Goal: Information Seeking & Learning: Learn about a topic

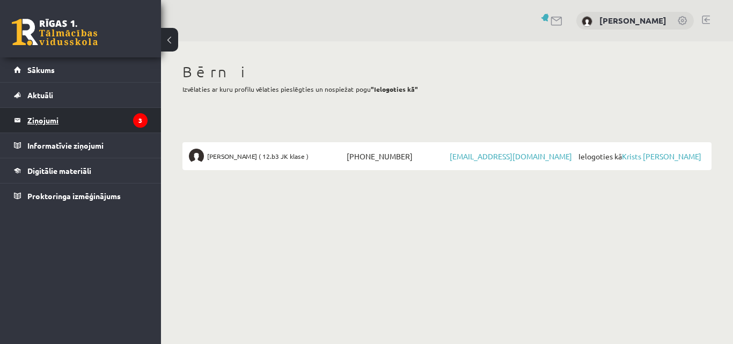
click at [31, 119] on legend "Ziņojumi 3" at bounding box center [87, 120] width 120 height 25
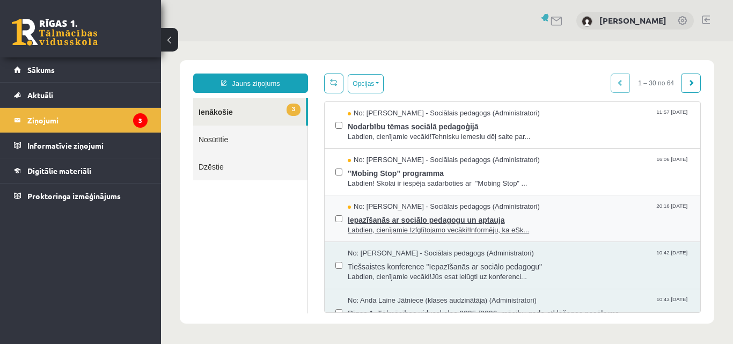
click at [403, 212] on span "Iepazīšanās ar sociālo pedagogu un aptauja" at bounding box center [519, 218] width 342 height 13
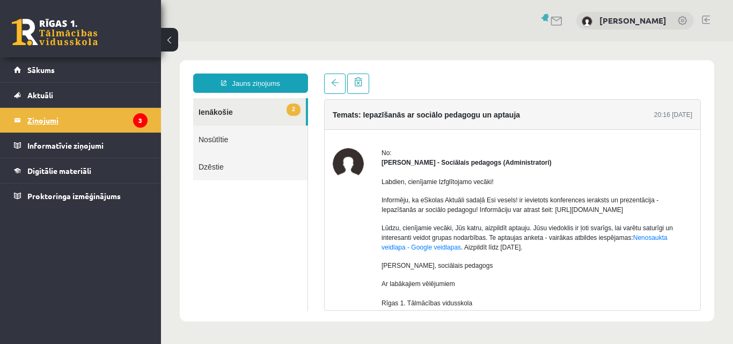
click at [40, 121] on legend "Ziņojumi 3" at bounding box center [87, 120] width 120 height 25
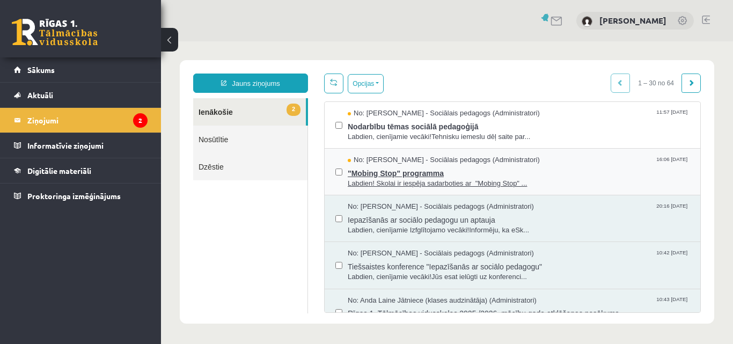
click at [368, 173] on span ""Mobing Stop" programma" at bounding box center [519, 171] width 342 height 13
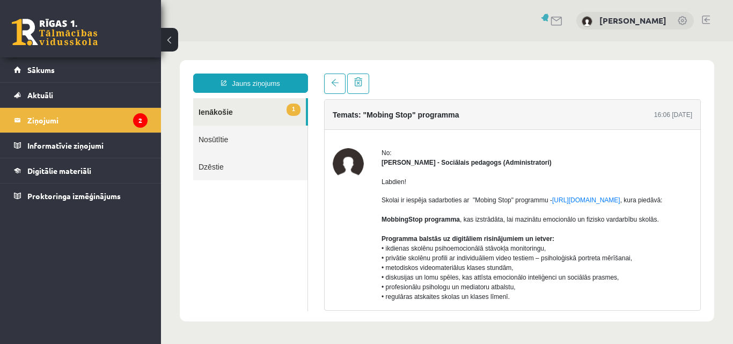
click at [220, 113] on link "1 Ienākošie" at bounding box center [249, 111] width 113 height 27
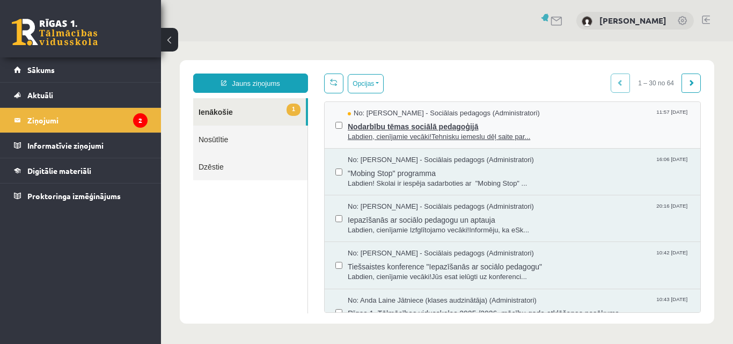
click at [410, 126] on span "Nodarbību tēmas sociālā pedagoģijā" at bounding box center [519, 125] width 342 height 13
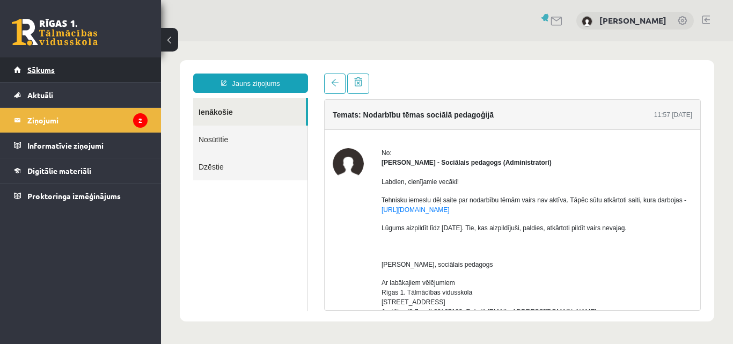
click at [45, 70] on span "Sākums" at bounding box center [40, 70] width 27 height 10
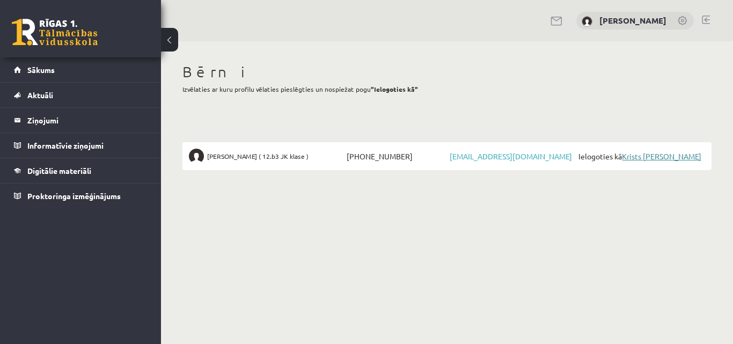
click at [671, 155] on link "Krists [PERSON_NAME]" at bounding box center [661, 156] width 79 height 10
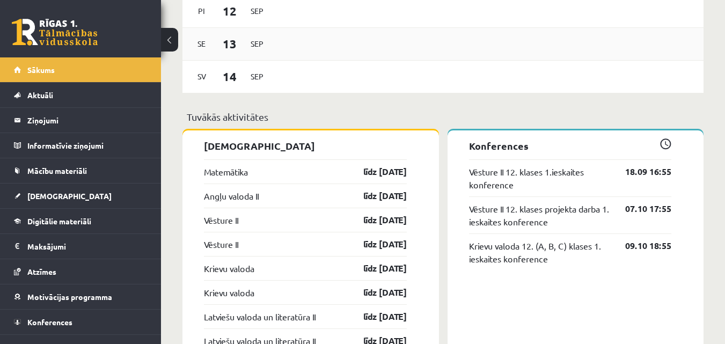
scroll to position [805, 0]
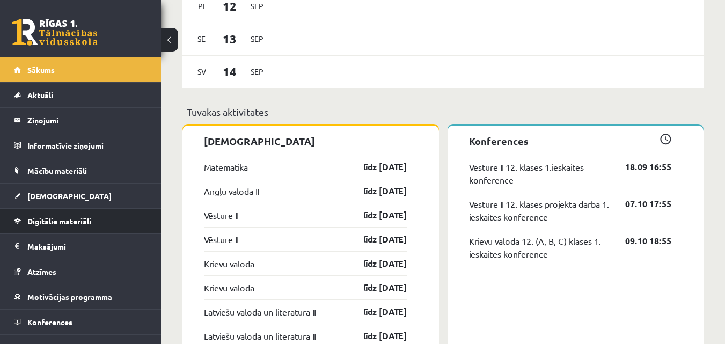
click at [78, 219] on span "Digitālie materiāli" at bounding box center [59, 221] width 64 height 10
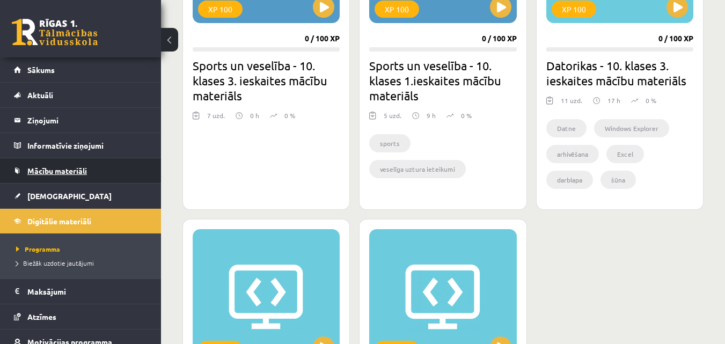
click at [84, 168] on span "Mācību materiāli" at bounding box center [57, 171] width 60 height 10
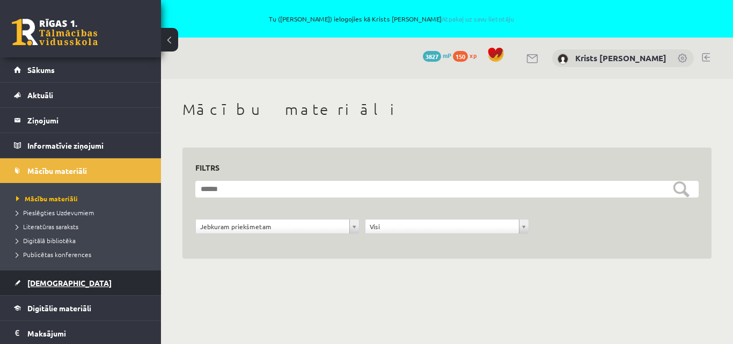
click at [47, 279] on span "Ieskaites" at bounding box center [69, 283] width 84 height 10
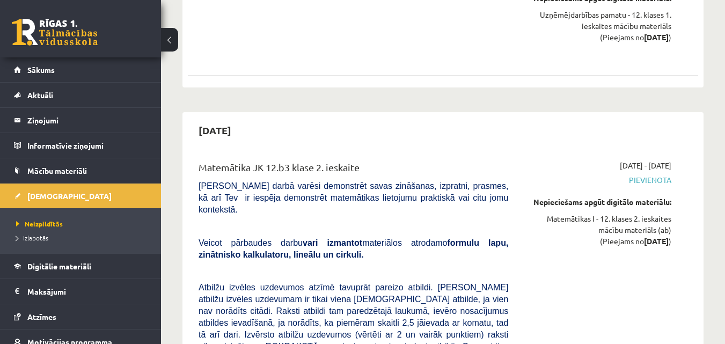
scroll to position [1933, 0]
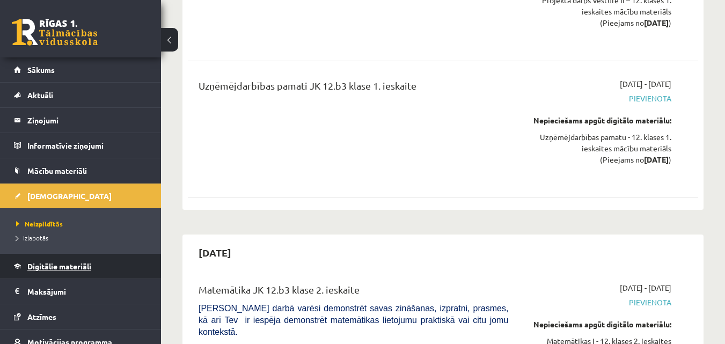
click at [74, 268] on span "Digitālie materiāli" at bounding box center [59, 266] width 64 height 10
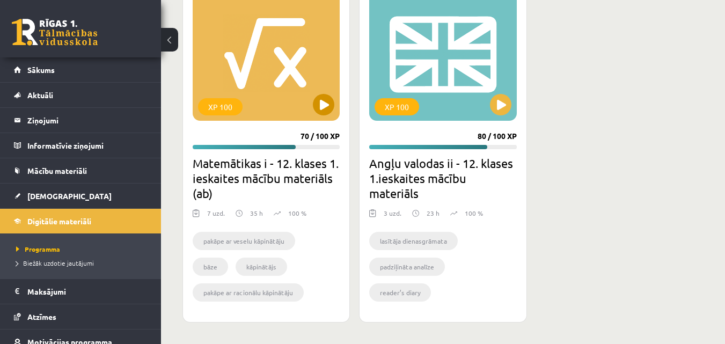
scroll to position [1386, 0]
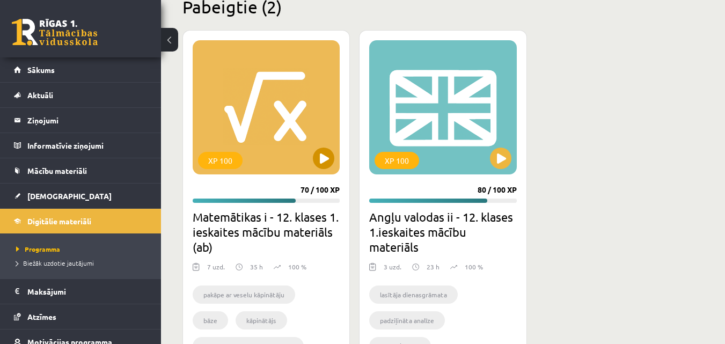
click at [296, 127] on div "XP 100" at bounding box center [266, 107] width 147 height 134
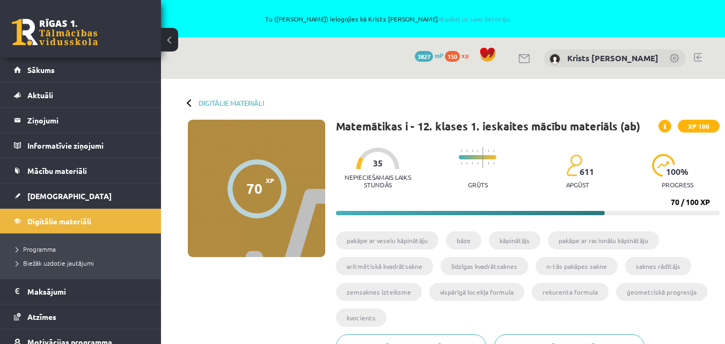
click at [665, 126] on icon at bounding box center [665, 126] width 2 height 6
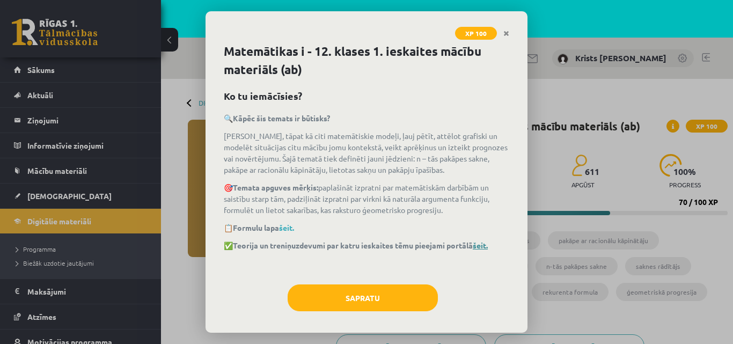
click at [488, 244] on link "šeit." at bounding box center [480, 246] width 15 height 10
click at [509, 31] on icon "Close" at bounding box center [507, 34] width 6 height 8
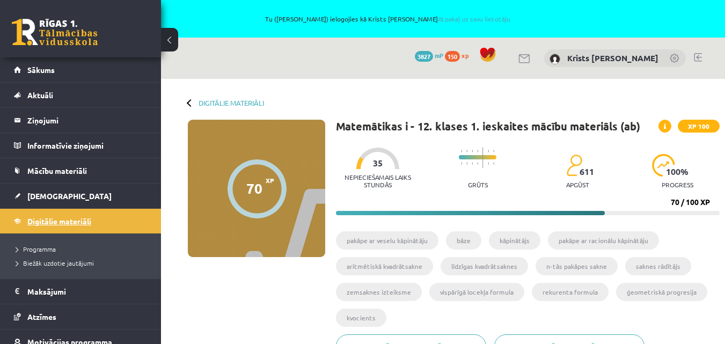
click at [40, 224] on span "Digitālie materiāli" at bounding box center [59, 221] width 64 height 10
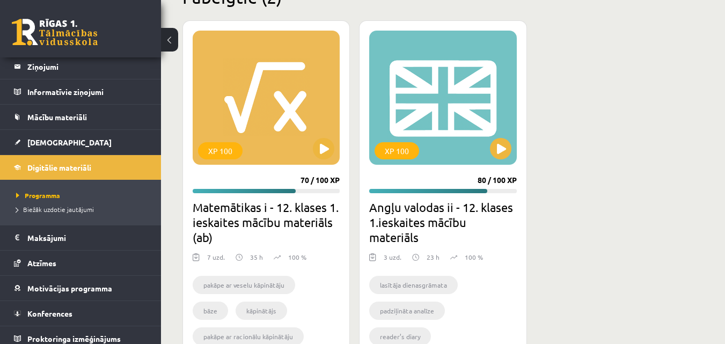
scroll to position [1440, 0]
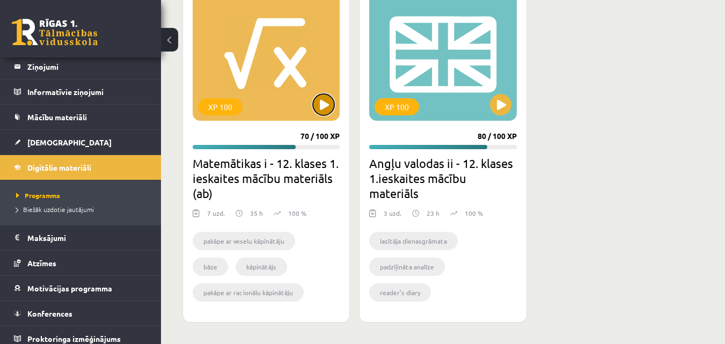
click at [323, 103] on button at bounding box center [323, 104] width 21 height 21
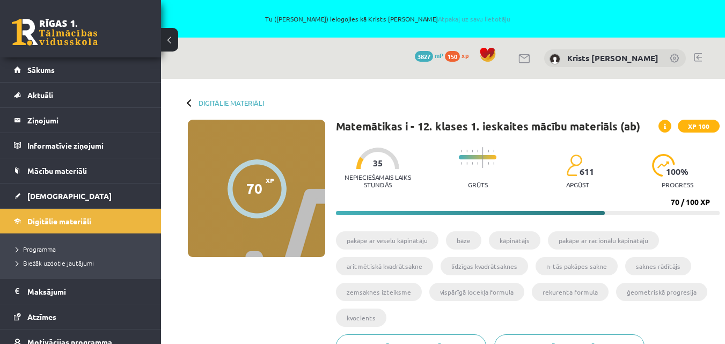
click at [256, 179] on div at bounding box center [257, 188] width 59 height 59
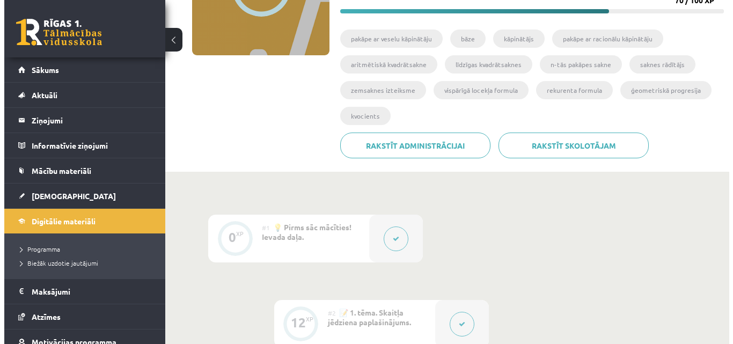
scroll to position [215, 0]
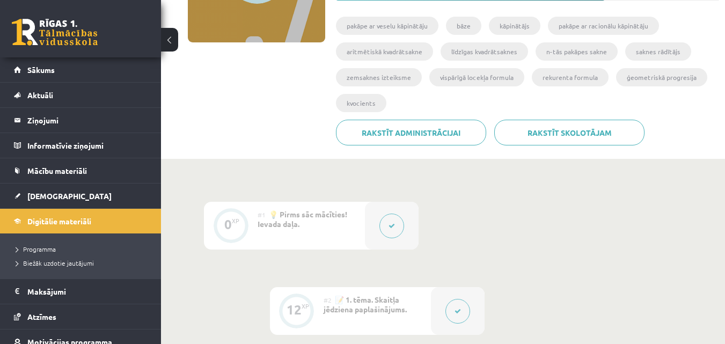
click at [360, 102] on li "kvocients" at bounding box center [361, 103] width 50 height 18
click at [354, 103] on li "kvocients" at bounding box center [361, 103] width 50 height 18
click at [396, 87] on ul "pakāpe ar veselu kāpinātāju bāze kāpinātājs pakāpe ar racionālu kāpinātāju arit…" at bounding box center [528, 68] width 384 height 103
click at [391, 226] on icon at bounding box center [392, 226] width 6 height 6
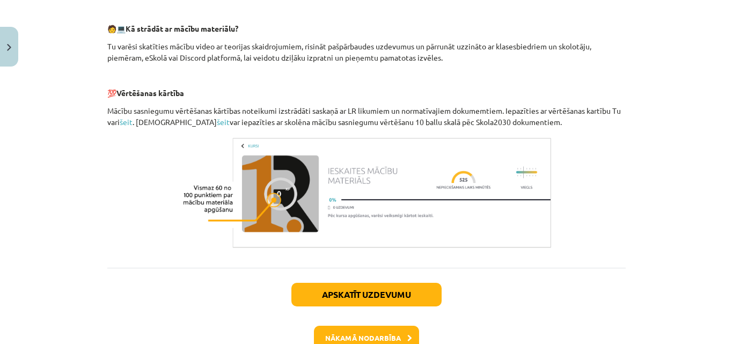
scroll to position [553, 0]
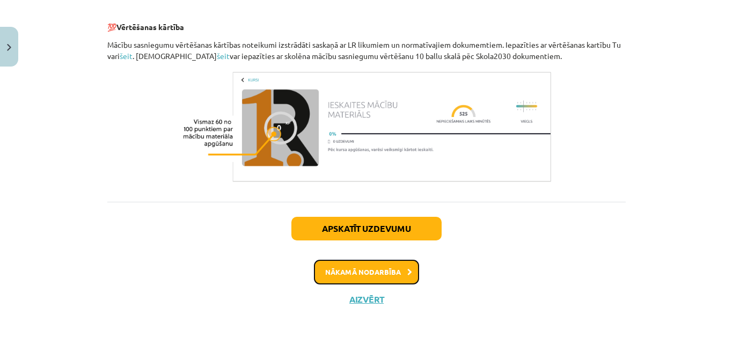
click at [399, 272] on button "Nākamā nodarbība" at bounding box center [366, 272] width 105 height 25
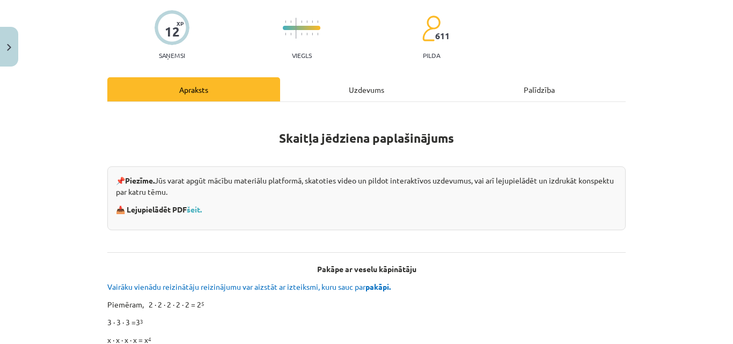
scroll to position [134, 0]
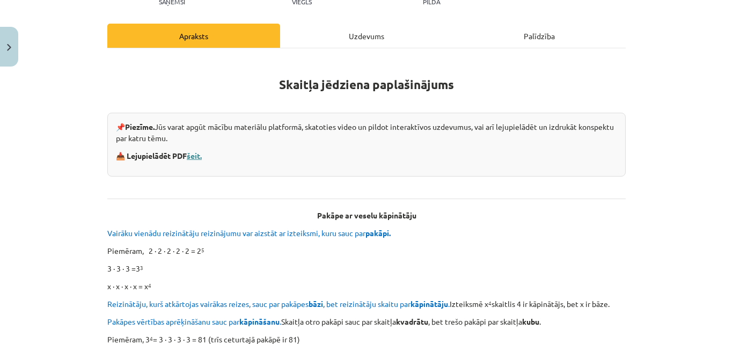
click at [192, 155] on link "šeit." at bounding box center [194, 156] width 15 height 10
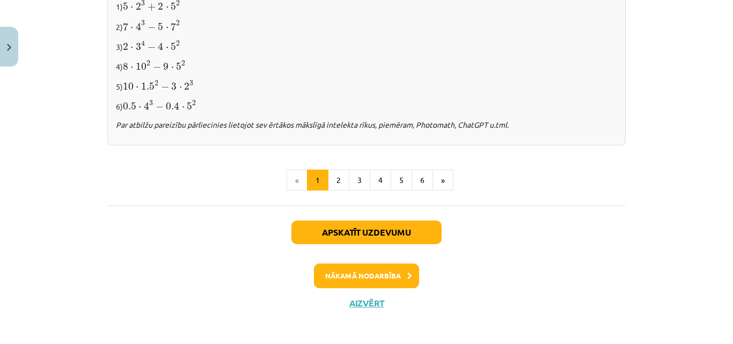
scroll to position [1216, 0]
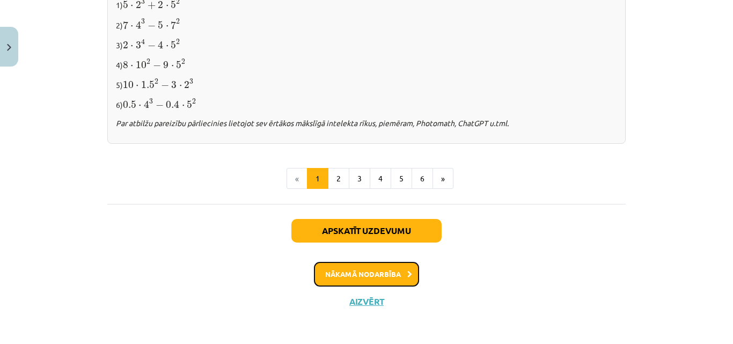
click at [383, 270] on button "Nākamā nodarbība" at bounding box center [366, 274] width 105 height 25
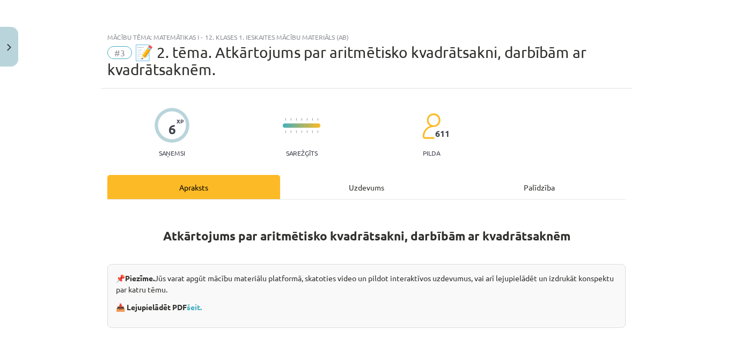
scroll to position [54, 0]
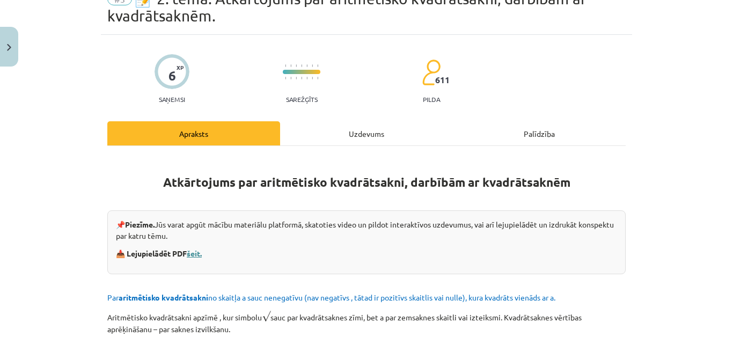
click at [194, 256] on link "šeit." at bounding box center [194, 254] width 15 height 10
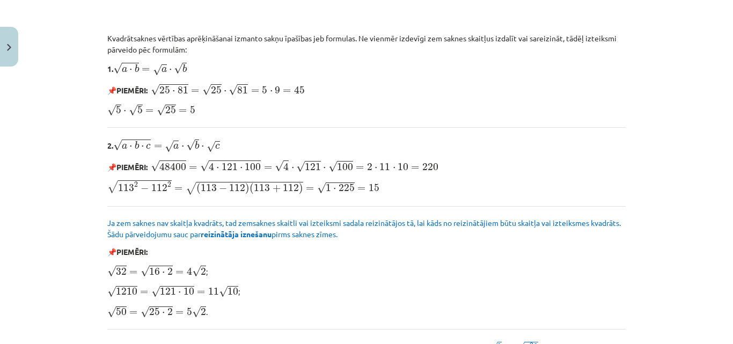
scroll to position [966, 0]
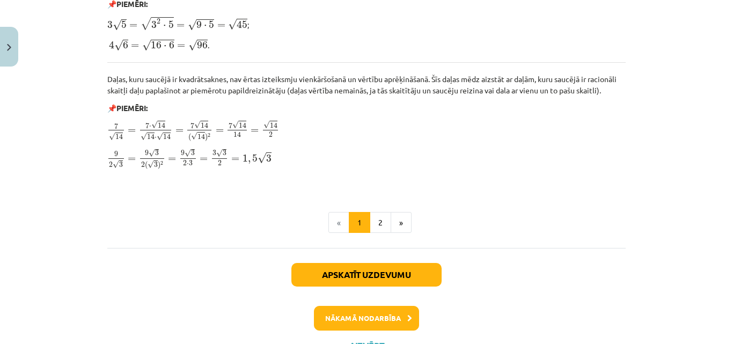
scroll to position [1371, 0]
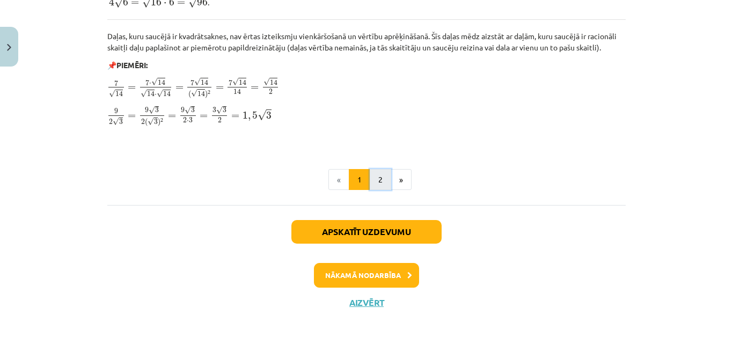
click at [376, 175] on button "2" at bounding box center [380, 179] width 21 height 21
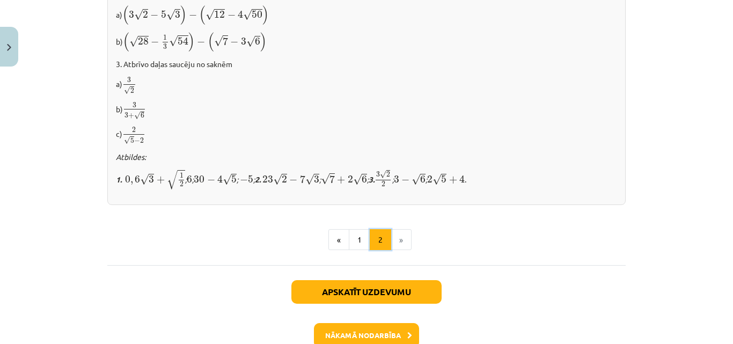
scroll to position [788, 0]
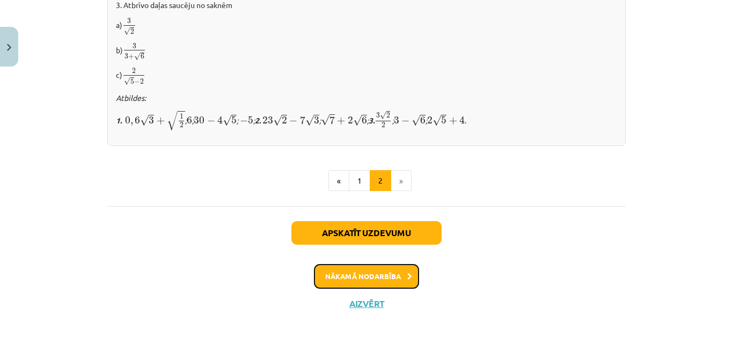
click at [394, 269] on button "Nākamā nodarbība" at bounding box center [366, 276] width 105 height 25
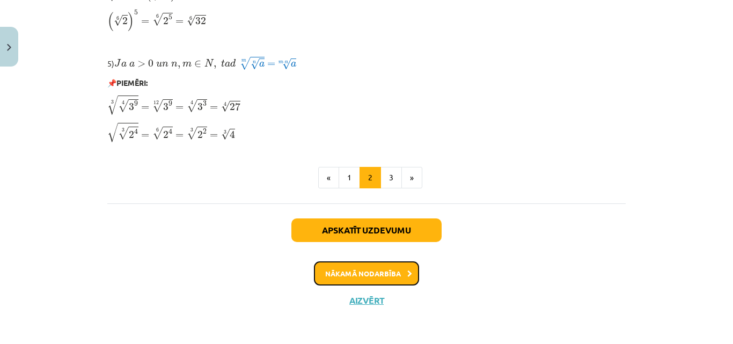
scroll to position [994, 0]
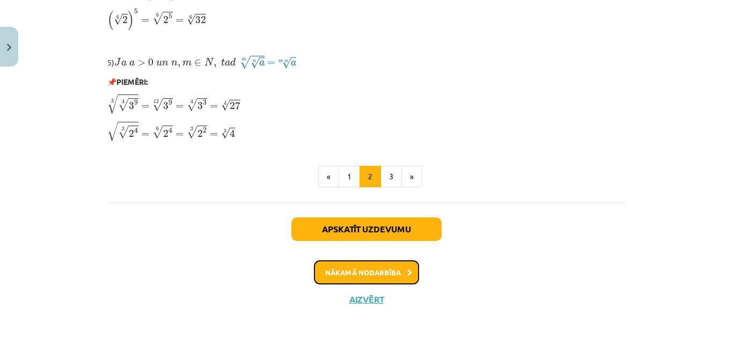
click at [365, 270] on button "Nākamā nodarbība" at bounding box center [366, 272] width 105 height 25
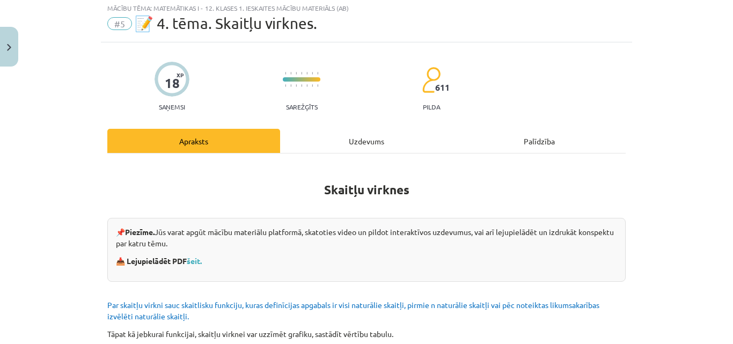
scroll to position [27, 0]
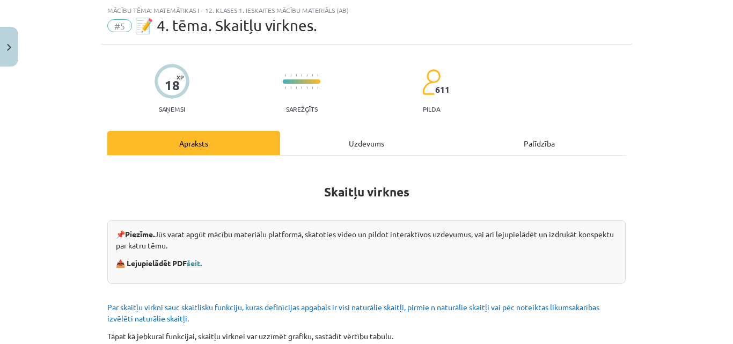
click at [193, 261] on link "šeit." at bounding box center [194, 263] width 15 height 10
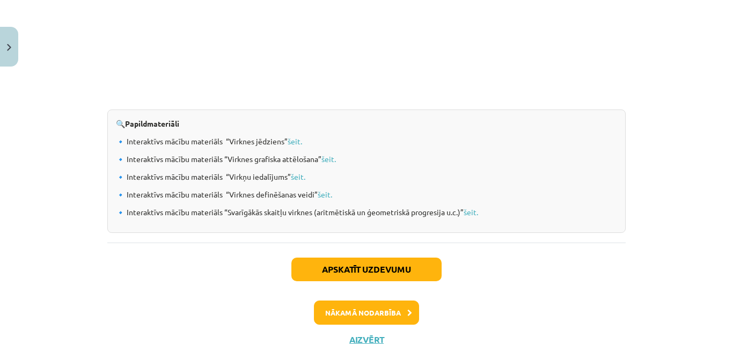
scroll to position [1195, 0]
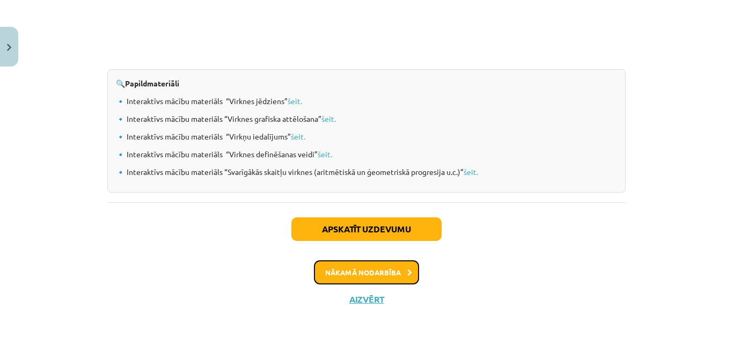
click at [345, 271] on button "Nākamā nodarbība" at bounding box center [366, 272] width 105 height 25
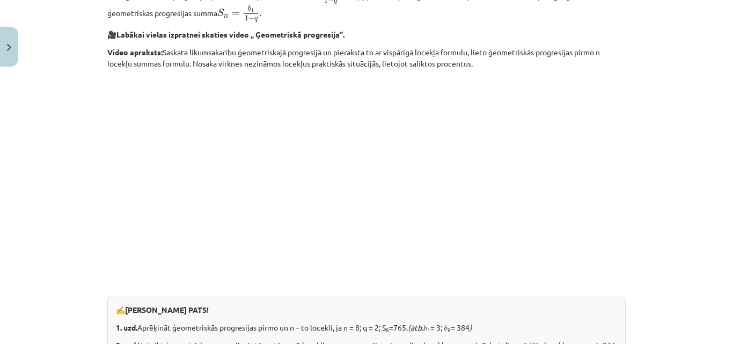
scroll to position [27, 0]
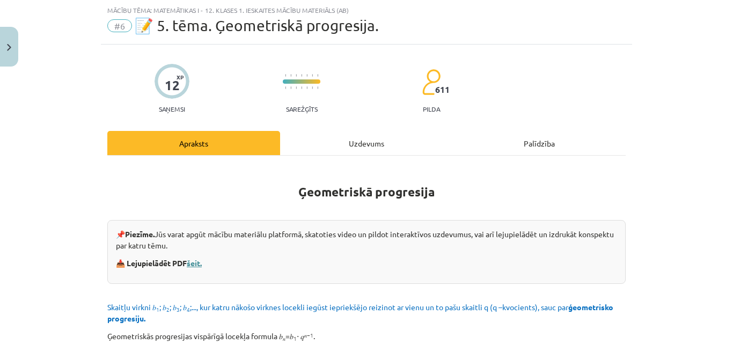
click at [199, 263] on link "šeit." at bounding box center [194, 263] width 15 height 10
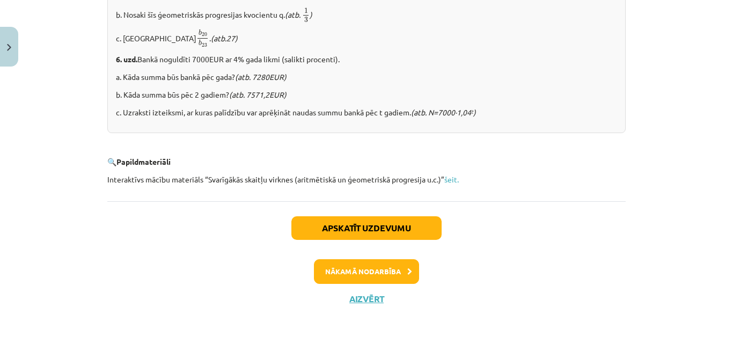
scroll to position [1431, 0]
click at [387, 272] on button "Nākamā nodarbība" at bounding box center [366, 271] width 105 height 25
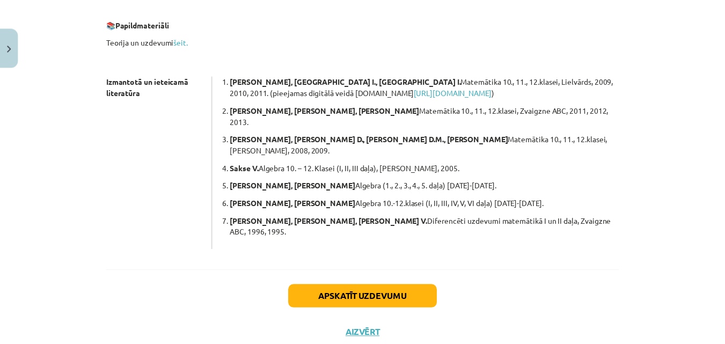
scroll to position [335, 0]
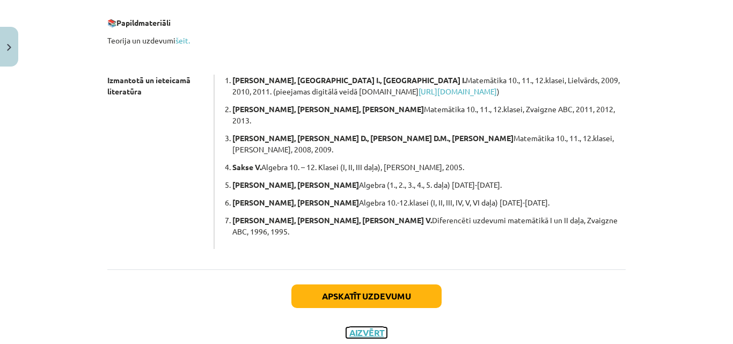
click at [371, 328] on button "Aizvērt" at bounding box center [366, 333] width 41 height 11
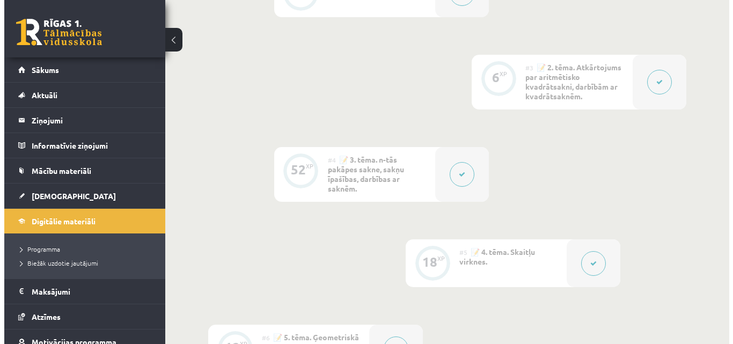
scroll to position [537, 0]
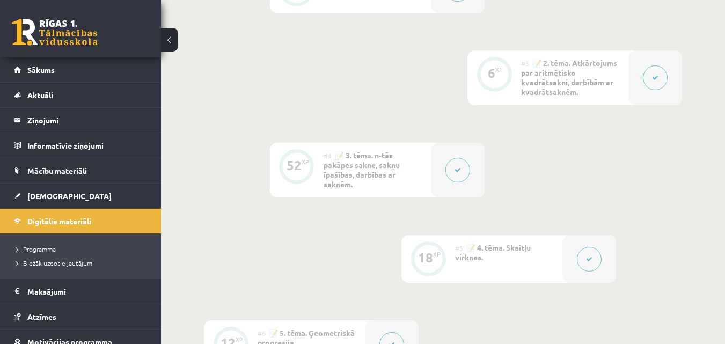
click at [460, 172] on icon at bounding box center [458, 170] width 6 height 6
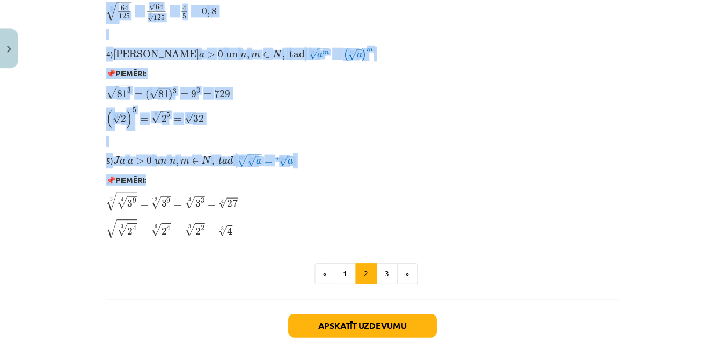
scroll to position [966, 0]
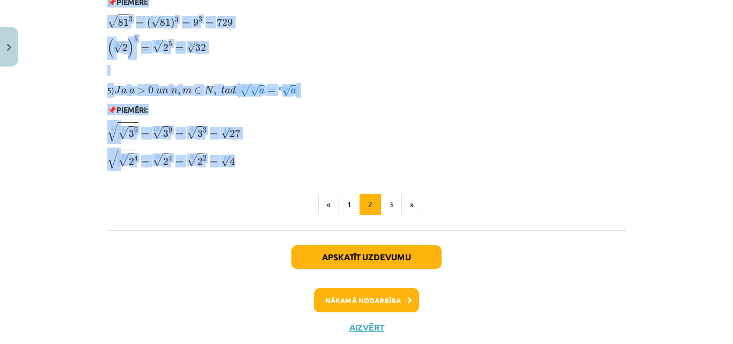
drag, startPoint x: 328, startPoint y: 48, endPoint x: 425, endPoint y: 146, distance: 138.2
click at [339, 47] on p "( 6 √ 2 ) 5 = 6 √ 2 5 = 6 √ 32 ( 2 6 ) 5 = 2 5 6 = 32 6" at bounding box center [366, 47] width 519 height 23
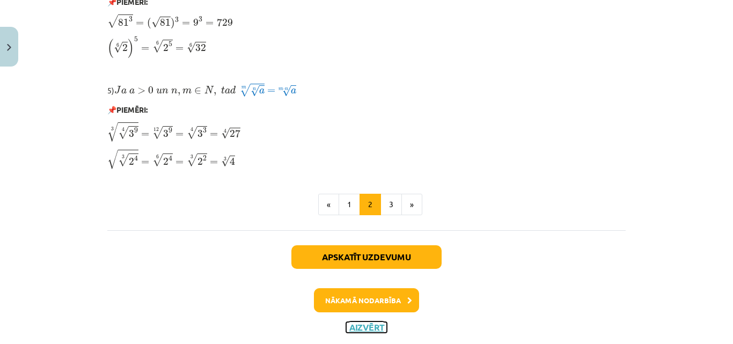
click at [354, 324] on button "Aizvērt" at bounding box center [366, 327] width 41 height 11
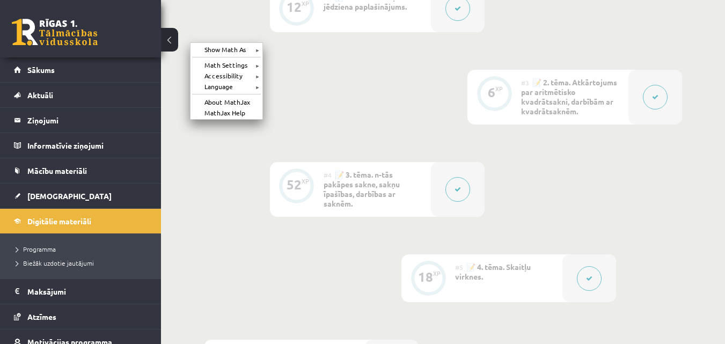
scroll to position [512, 0]
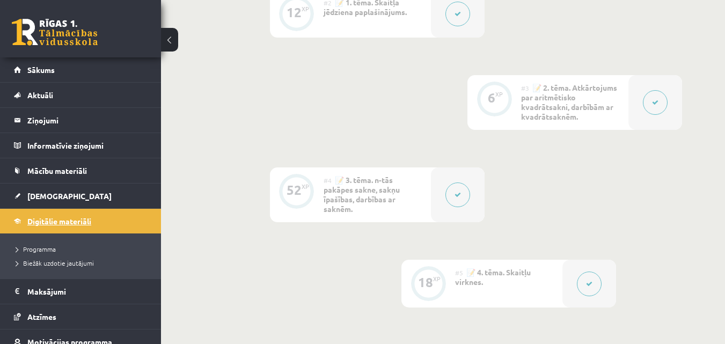
click at [46, 220] on span "Digitālie materiāli" at bounding box center [59, 221] width 64 height 10
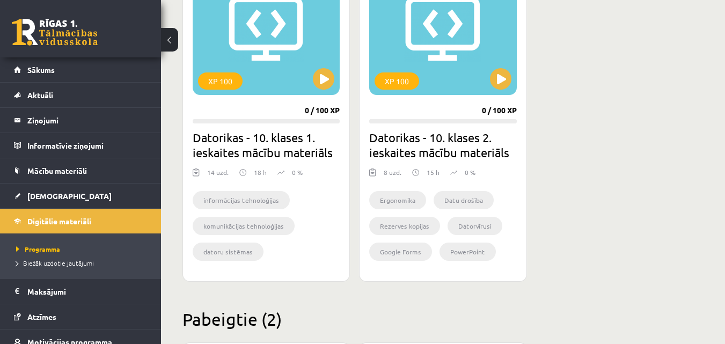
scroll to position [1342, 0]
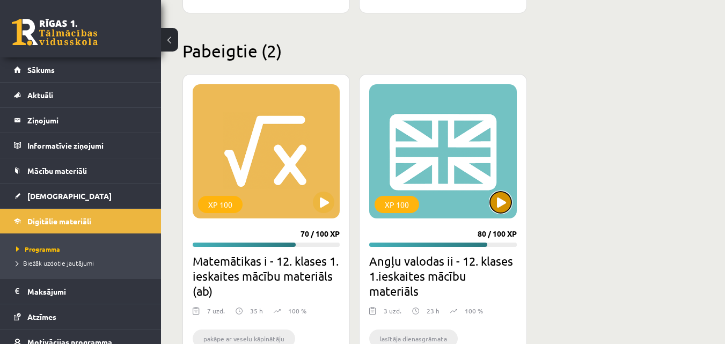
click at [503, 198] on button at bounding box center [500, 202] width 21 height 21
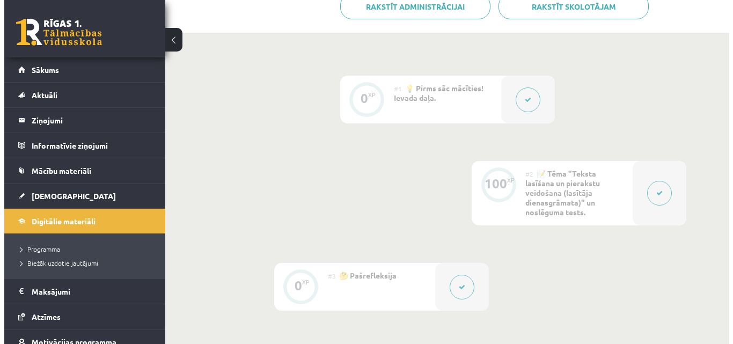
scroll to position [257, 0]
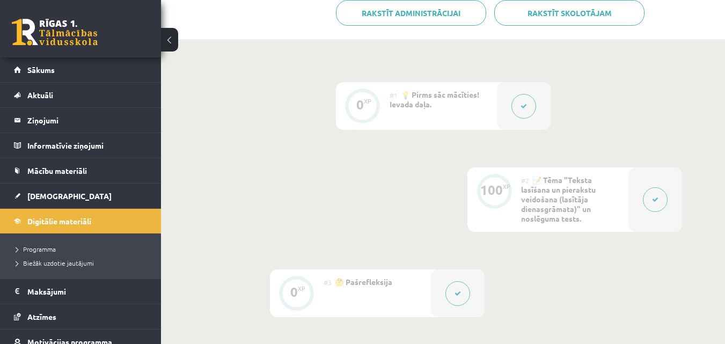
click at [526, 110] on button at bounding box center [524, 106] width 25 height 25
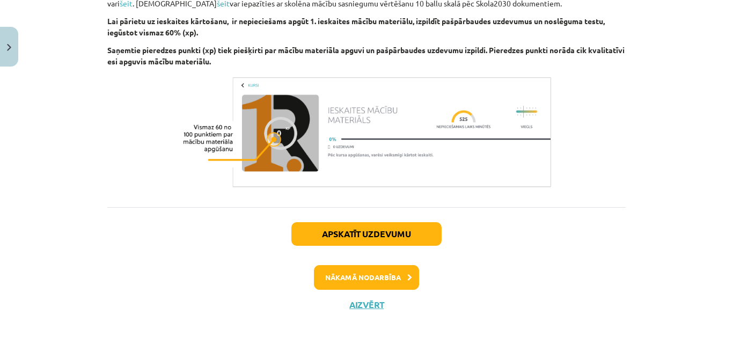
scroll to position [821, 0]
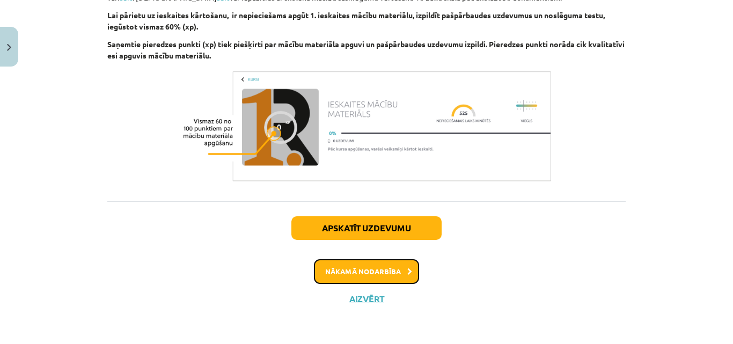
click at [367, 271] on button "Nākamā nodarbība" at bounding box center [366, 271] width 105 height 25
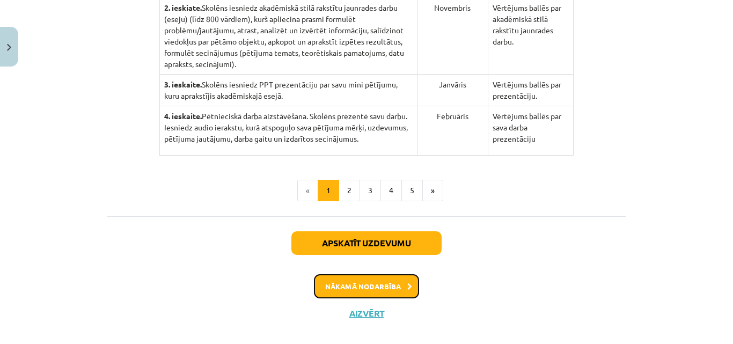
scroll to position [360, 0]
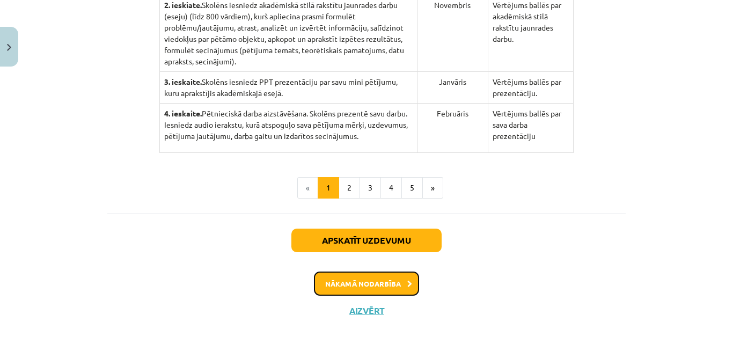
click at [390, 272] on button "Nākamā nodarbība" at bounding box center [366, 284] width 105 height 25
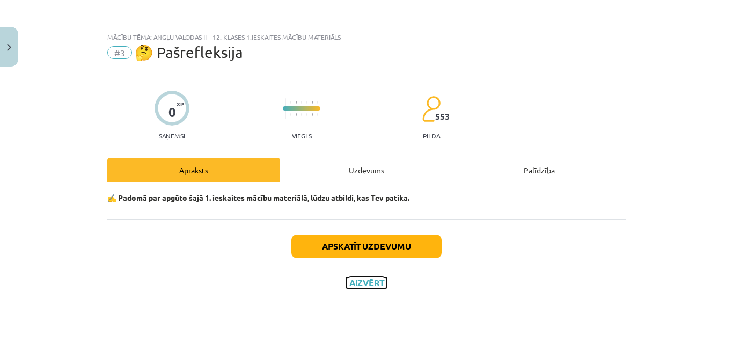
click at [374, 281] on button "Aizvērt" at bounding box center [366, 283] width 41 height 11
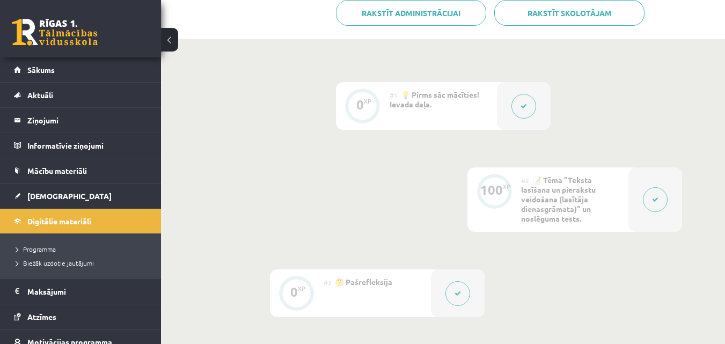
click at [521, 106] on icon at bounding box center [524, 106] width 6 height 6
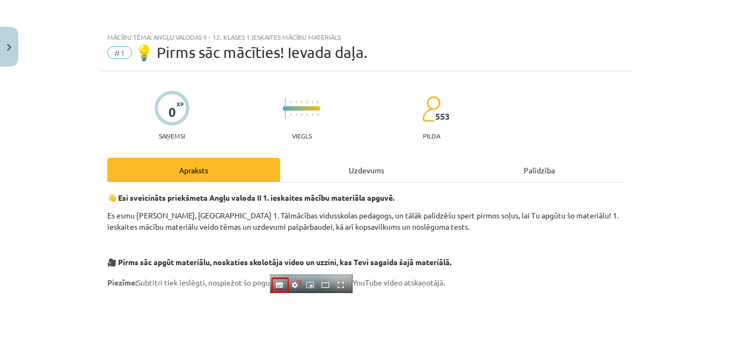
click at [201, 169] on div "Apraksts" at bounding box center [193, 170] width 173 height 24
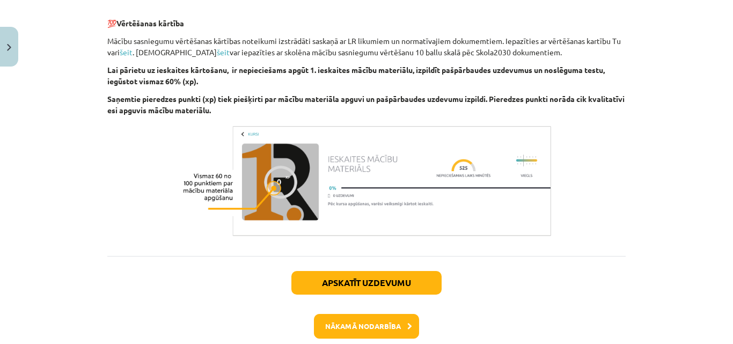
scroll to position [821, 0]
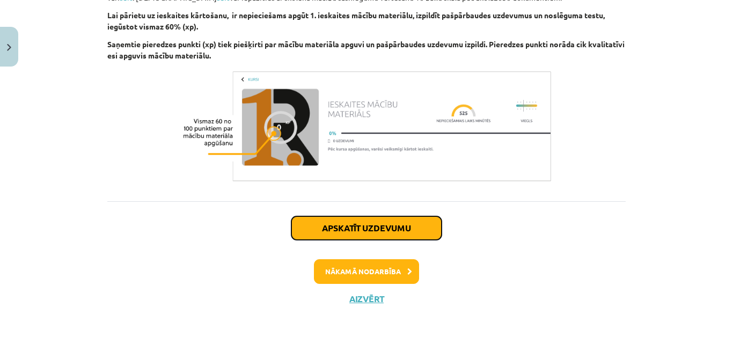
click at [375, 228] on button "Apskatīt uzdevumu" at bounding box center [367, 228] width 150 height 24
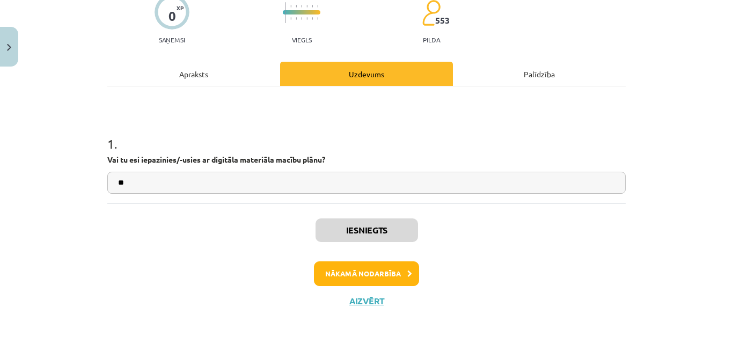
scroll to position [98, 0]
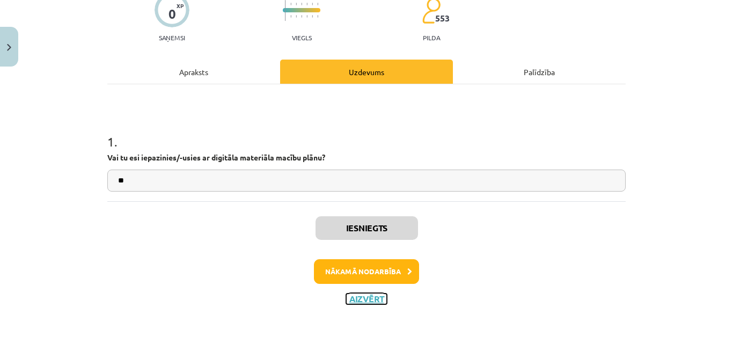
click at [363, 297] on button "Aizvērt" at bounding box center [366, 299] width 41 height 11
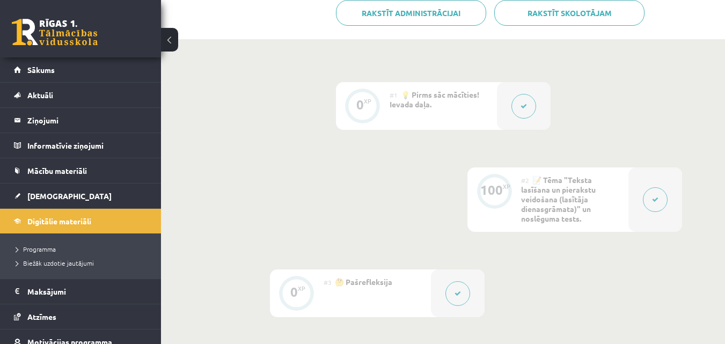
click at [656, 194] on button at bounding box center [655, 199] width 25 height 25
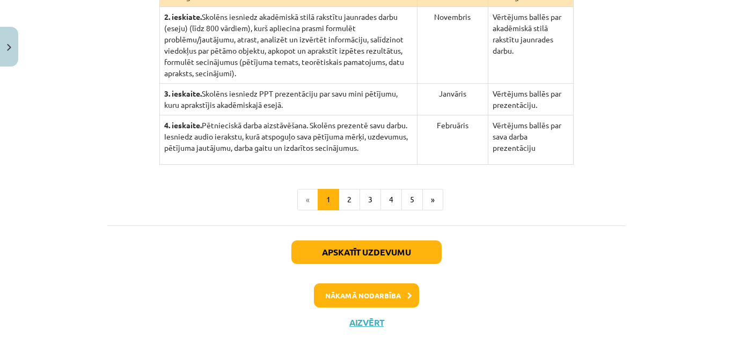
scroll to position [360, 0]
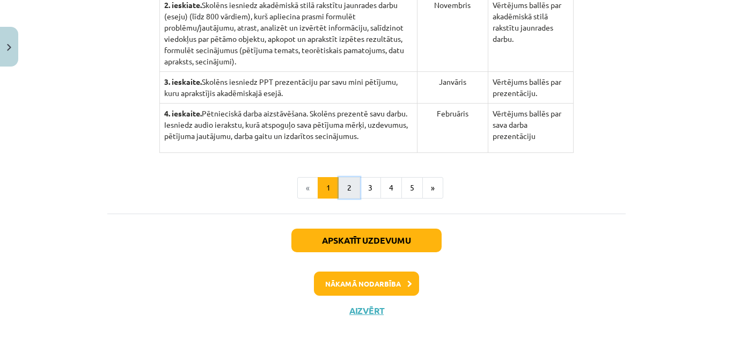
click at [343, 177] on button "2" at bounding box center [349, 187] width 21 height 21
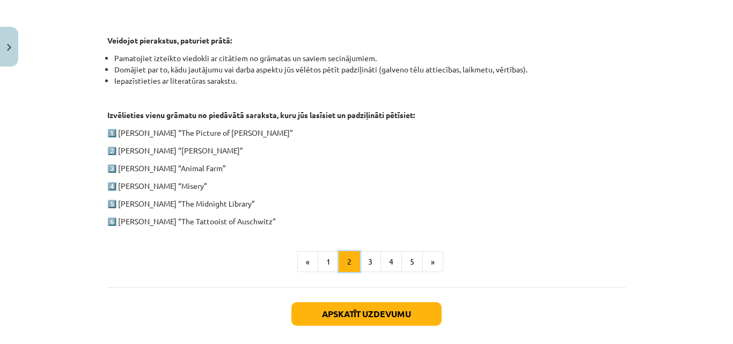
scroll to position [585, 0]
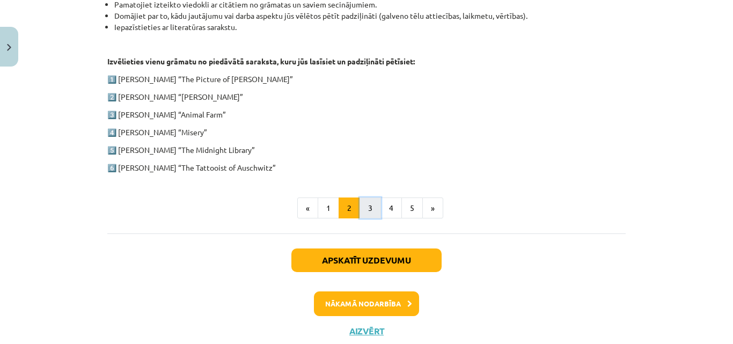
click at [368, 206] on button "3" at bounding box center [370, 208] width 21 height 21
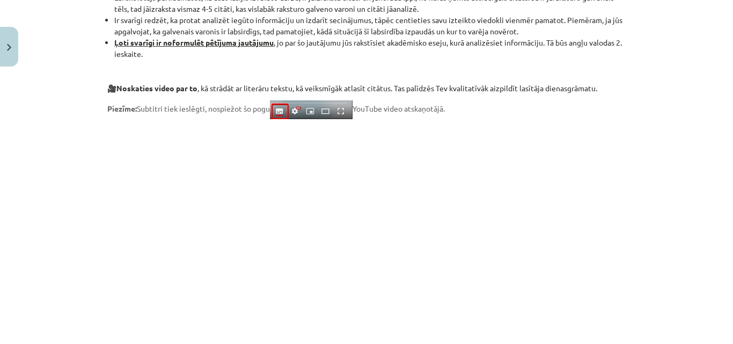
scroll to position [961, 0]
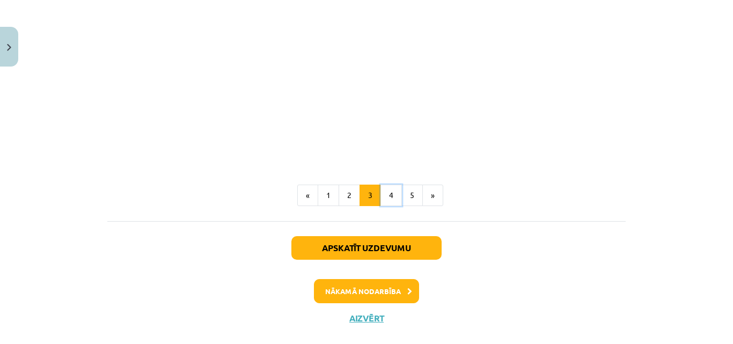
click at [386, 196] on button "4" at bounding box center [391, 195] width 21 height 21
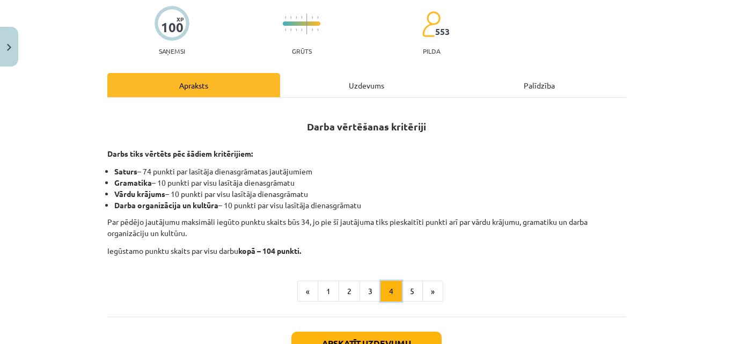
scroll to position [209, 0]
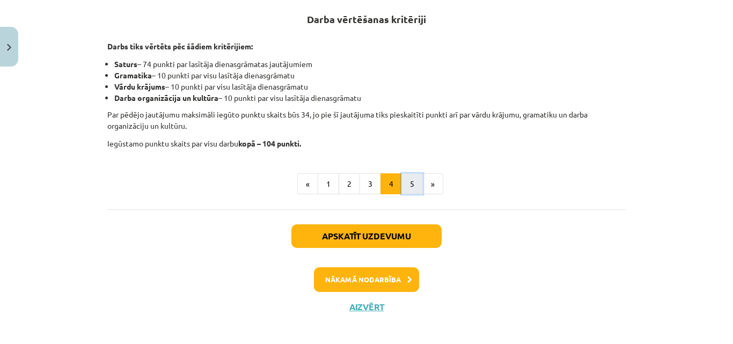
click at [406, 184] on button "5" at bounding box center [412, 183] width 21 height 21
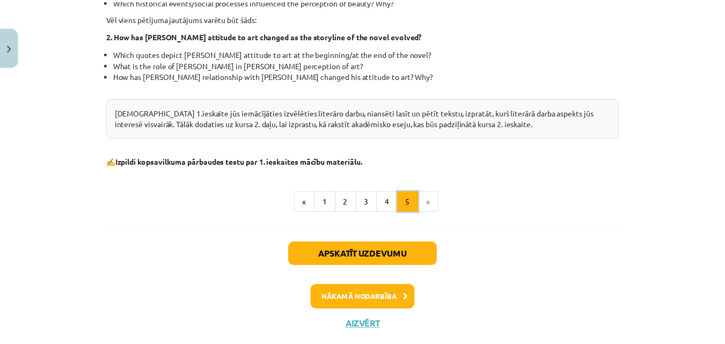
scroll to position [414, 0]
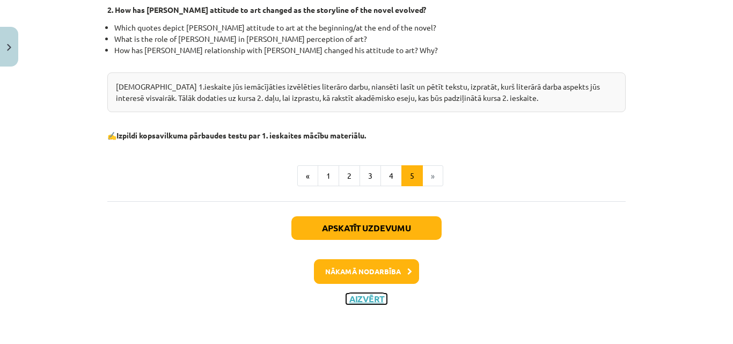
click at [370, 299] on button "Aizvērt" at bounding box center [366, 299] width 41 height 11
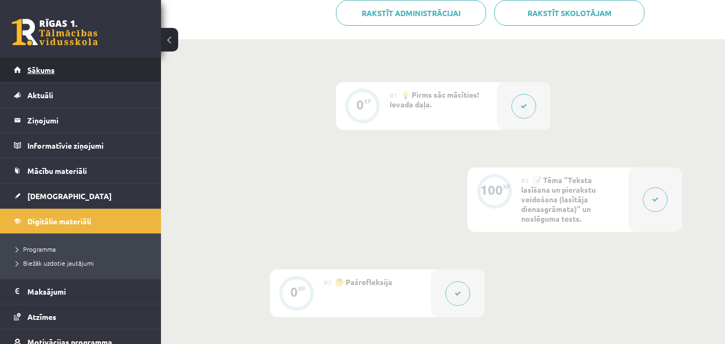
click at [41, 69] on span "Sākums" at bounding box center [40, 70] width 27 height 10
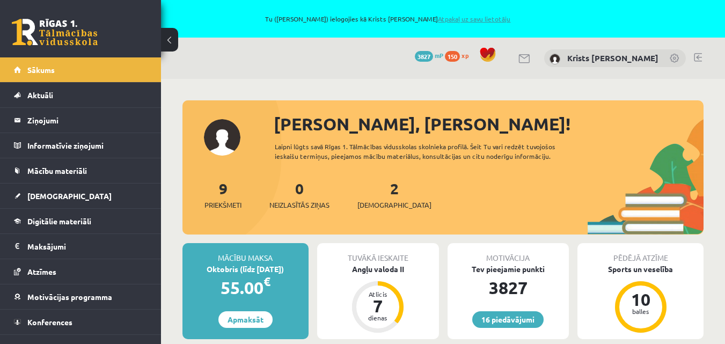
click at [487, 19] on link "Atpakaļ uz savu lietotāju" at bounding box center [474, 18] width 72 height 9
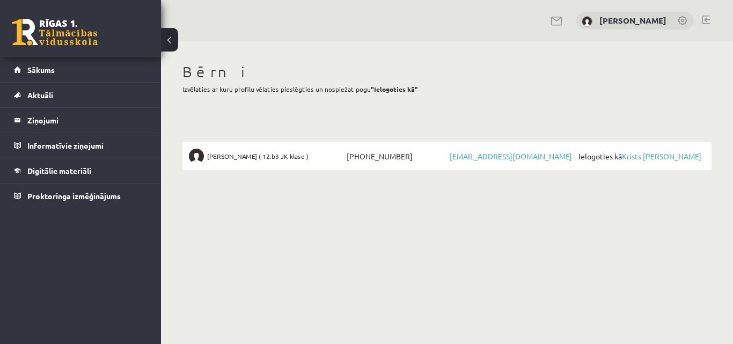
click at [708, 19] on link at bounding box center [706, 20] width 8 height 9
